Goal: Task Accomplishment & Management: Use online tool/utility

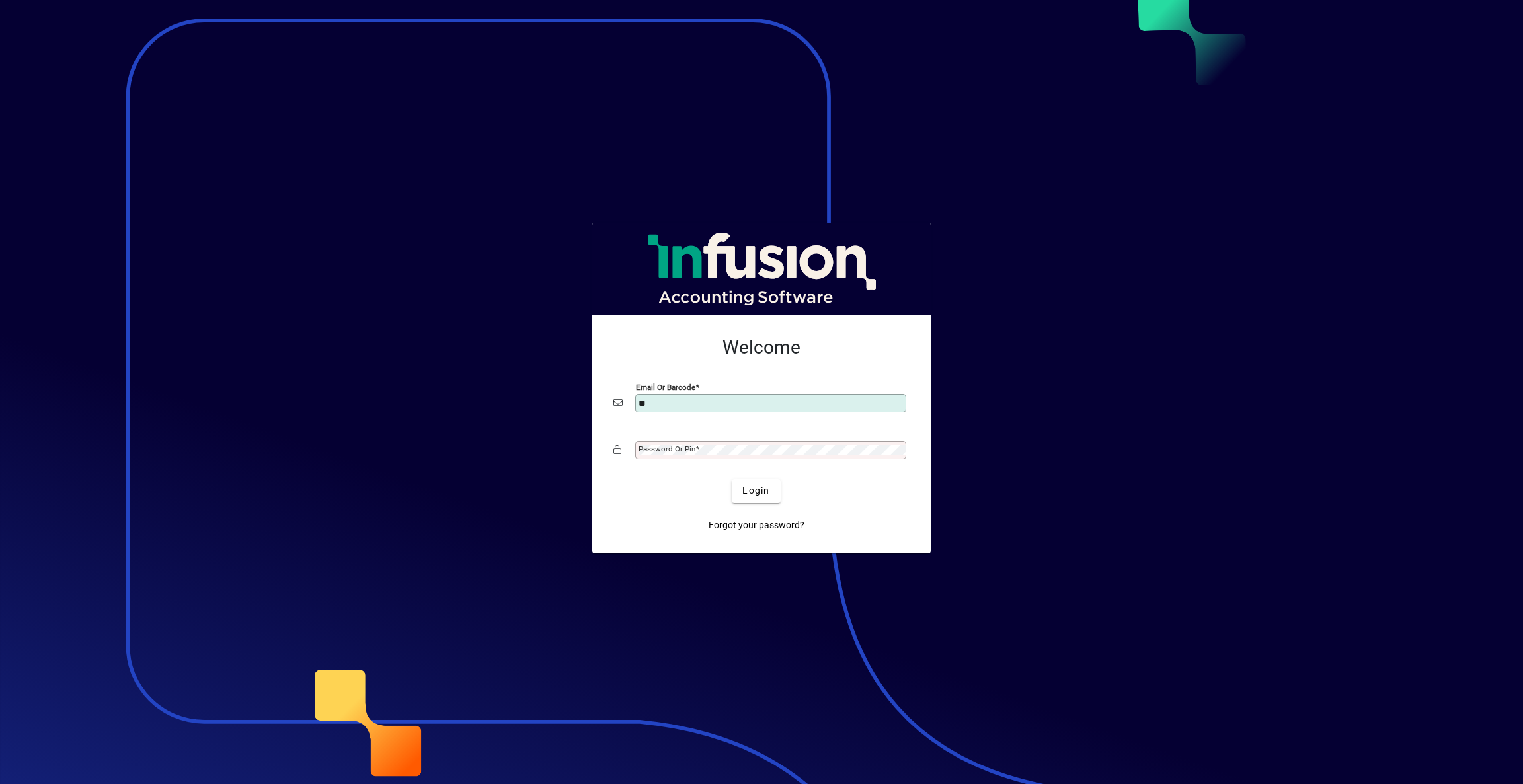
type input "*"
type input "**********"
click at [768, 442] on div "Password or Pin" at bounding box center [770, 450] width 271 height 19
click at [751, 493] on span "Login" at bounding box center [755, 491] width 27 height 14
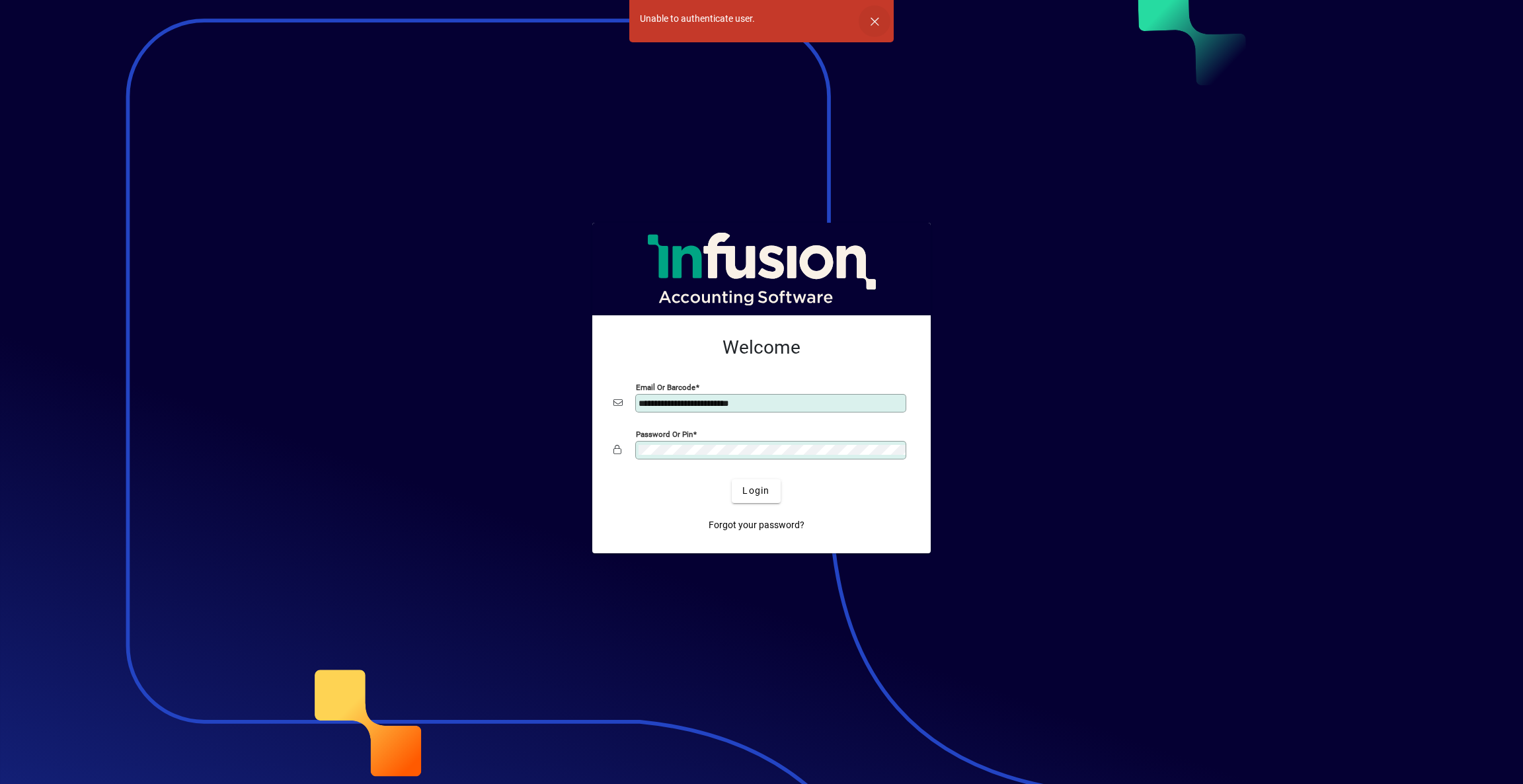
click at [874, 21] on span "button" at bounding box center [875, 21] width 32 height 32
click at [621, 463] on mat-form-field "Password or Pin" at bounding box center [762, 457] width 296 height 40
click at [751, 486] on span "Login" at bounding box center [755, 491] width 27 height 14
